Goal: Information Seeking & Learning: Learn about a topic

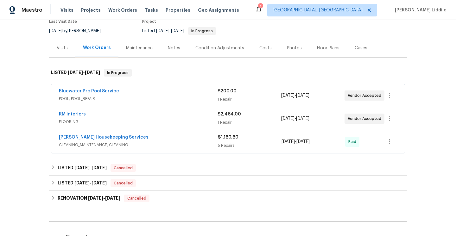
scroll to position [59, 0]
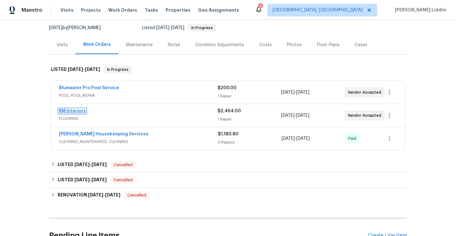
click at [75, 112] on link "RM Interiors" at bounding box center [72, 111] width 27 height 4
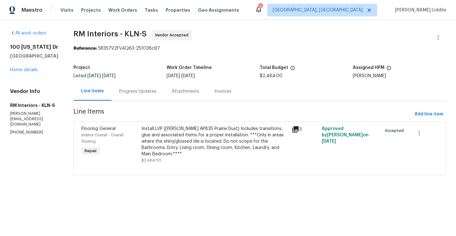
click at [296, 129] on icon at bounding box center [295, 129] width 6 height 6
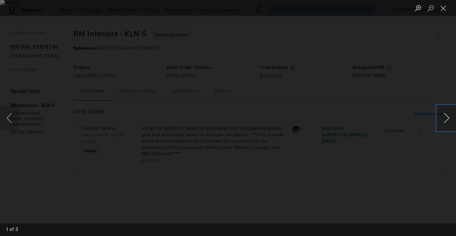
click at [448, 120] on button "Next image" at bounding box center [446, 117] width 19 height 25
click at [447, 120] on button "Next image" at bounding box center [446, 117] width 19 height 25
click at [445, 12] on button "Close lightbox" at bounding box center [443, 8] width 13 height 11
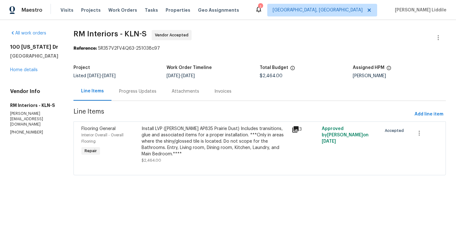
click at [94, 91] on div "Line Items" at bounding box center [92, 91] width 23 height 6
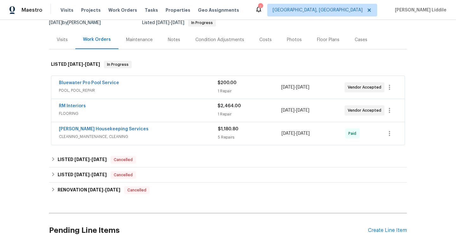
scroll to position [66, 0]
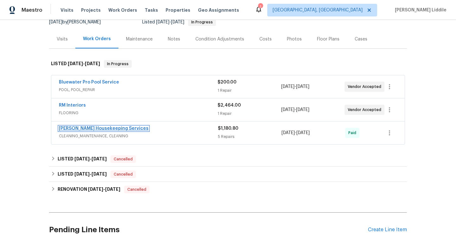
click at [115, 130] on link "[PERSON_NAME] Housekeeping Services" at bounding box center [104, 128] width 90 height 4
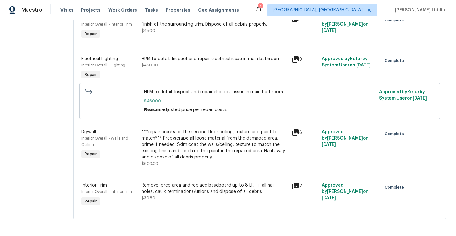
scroll to position [154, 0]
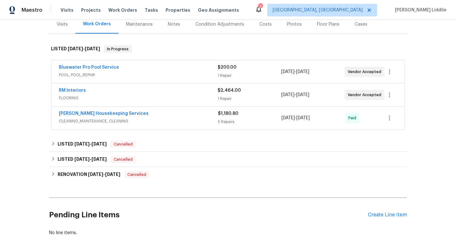
scroll to position [97, 0]
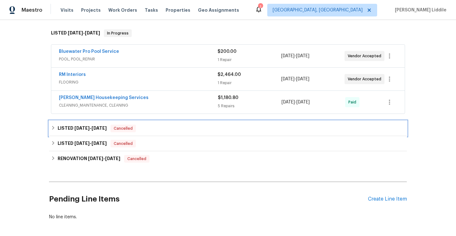
click at [99, 128] on span "[DATE]" at bounding box center [99, 128] width 15 height 4
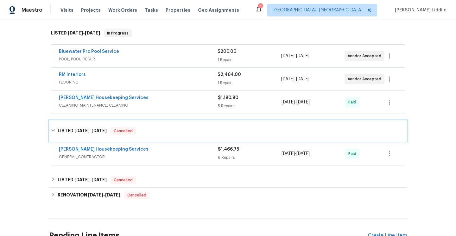
click at [99, 128] on h6 "LISTED [DATE] - [DATE]" at bounding box center [82, 131] width 49 height 8
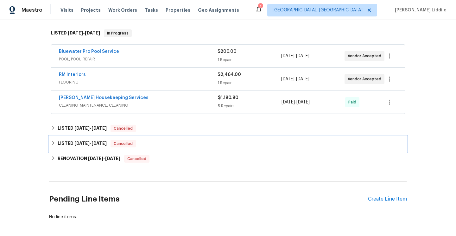
click at [99, 143] on span "[DATE]" at bounding box center [99, 143] width 15 height 4
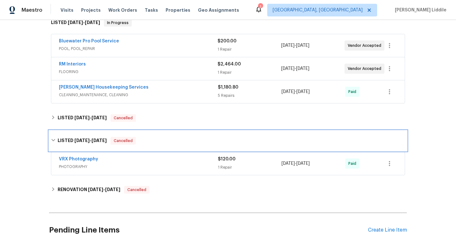
scroll to position [136, 0]
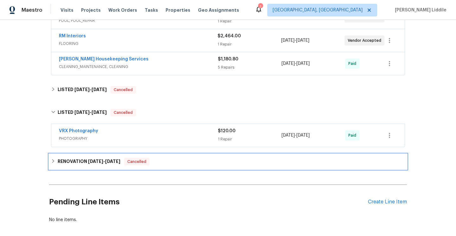
click at [99, 161] on span "[DATE]" at bounding box center [95, 161] width 15 height 4
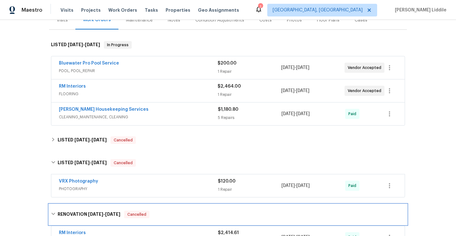
scroll to position [0, 0]
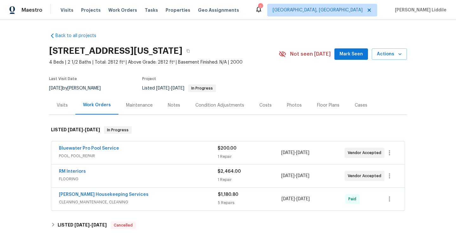
click at [171, 154] on span "POOL, POOL_REPAIR" at bounding box center [138, 156] width 159 height 6
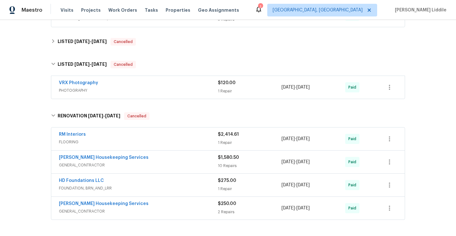
scroll to position [252, 0]
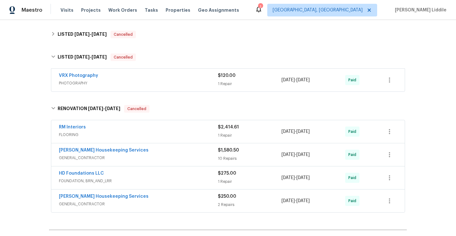
click at [174, 154] on div "[PERSON_NAME] Housekeeping Services" at bounding box center [138, 151] width 159 height 8
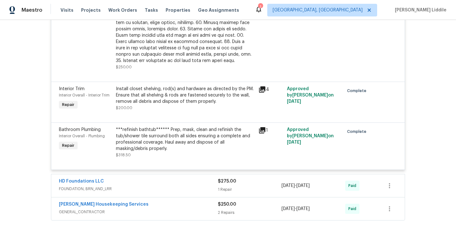
scroll to position [944, 0]
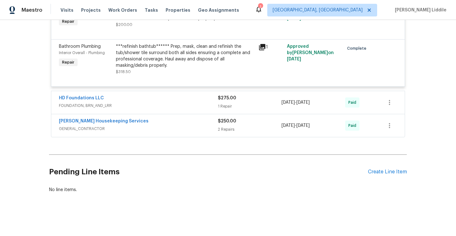
click at [180, 128] on span "GENERAL_CONTRACTOR" at bounding box center [138, 129] width 159 height 6
